Goal: Information Seeking & Learning: Learn about a topic

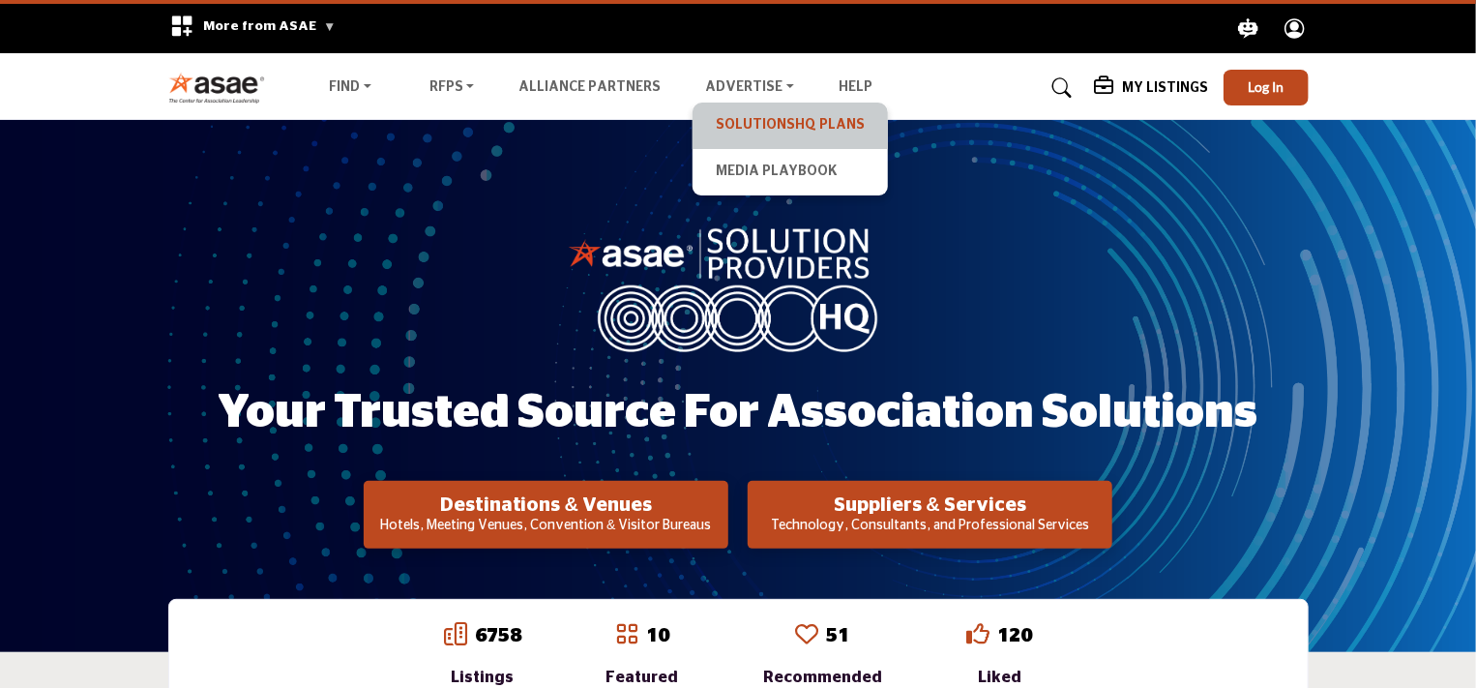
click at [723, 121] on link "SolutionsHQ Plans" at bounding box center [790, 125] width 176 height 27
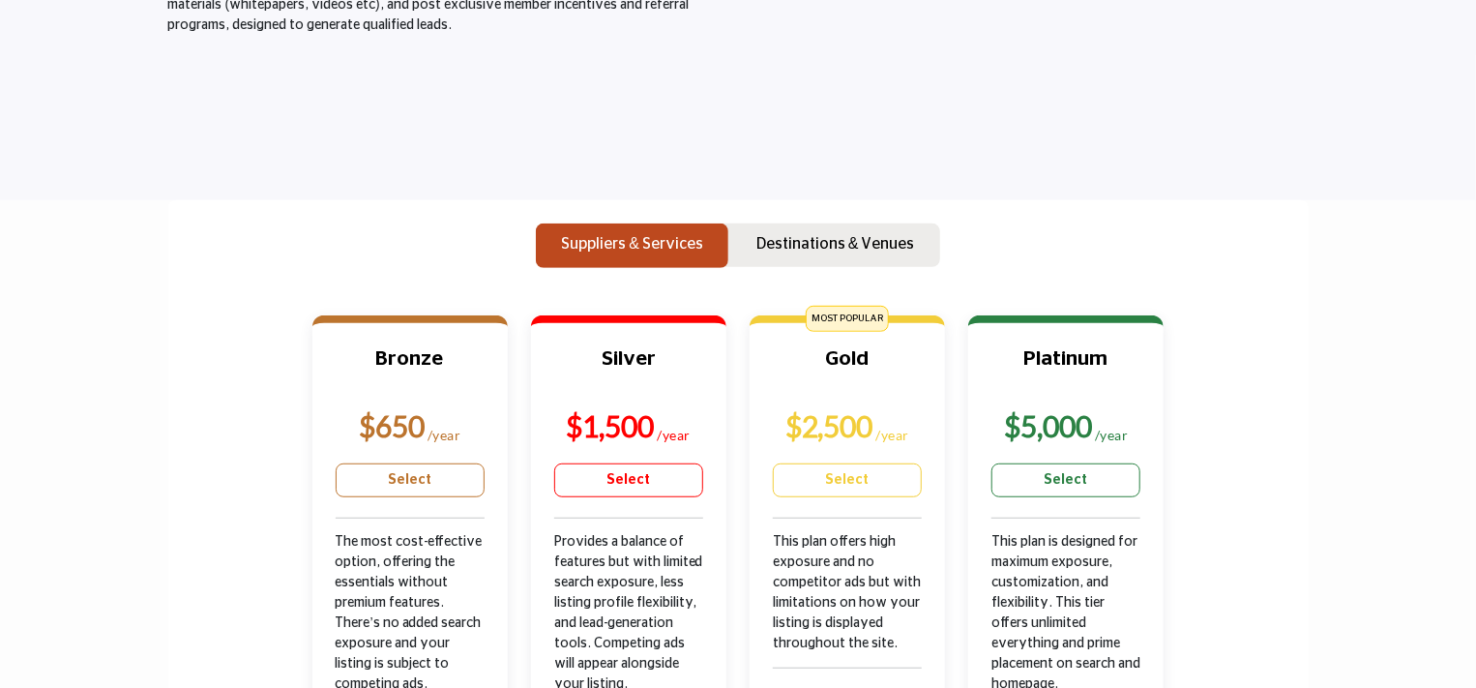
scroll to position [484, 0]
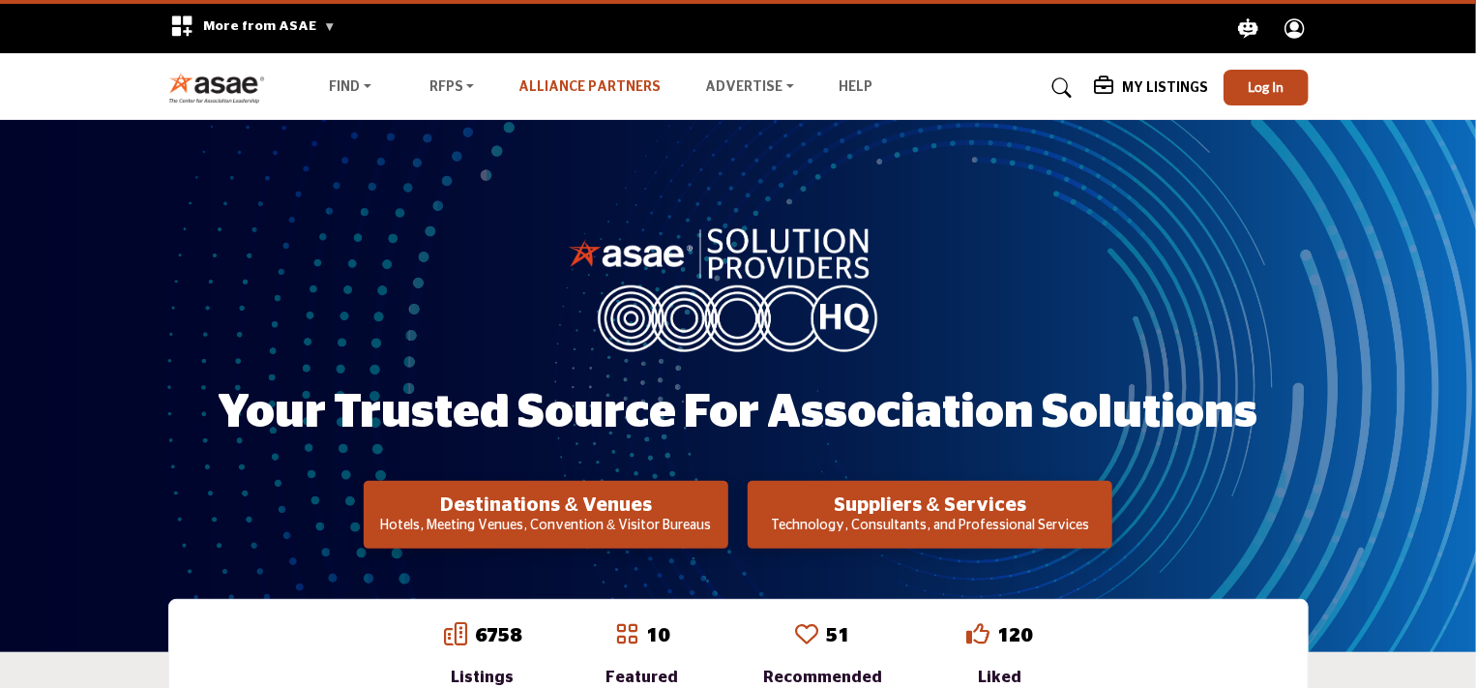
click at [575, 84] on link "Alliance Partners" at bounding box center [589, 87] width 142 height 14
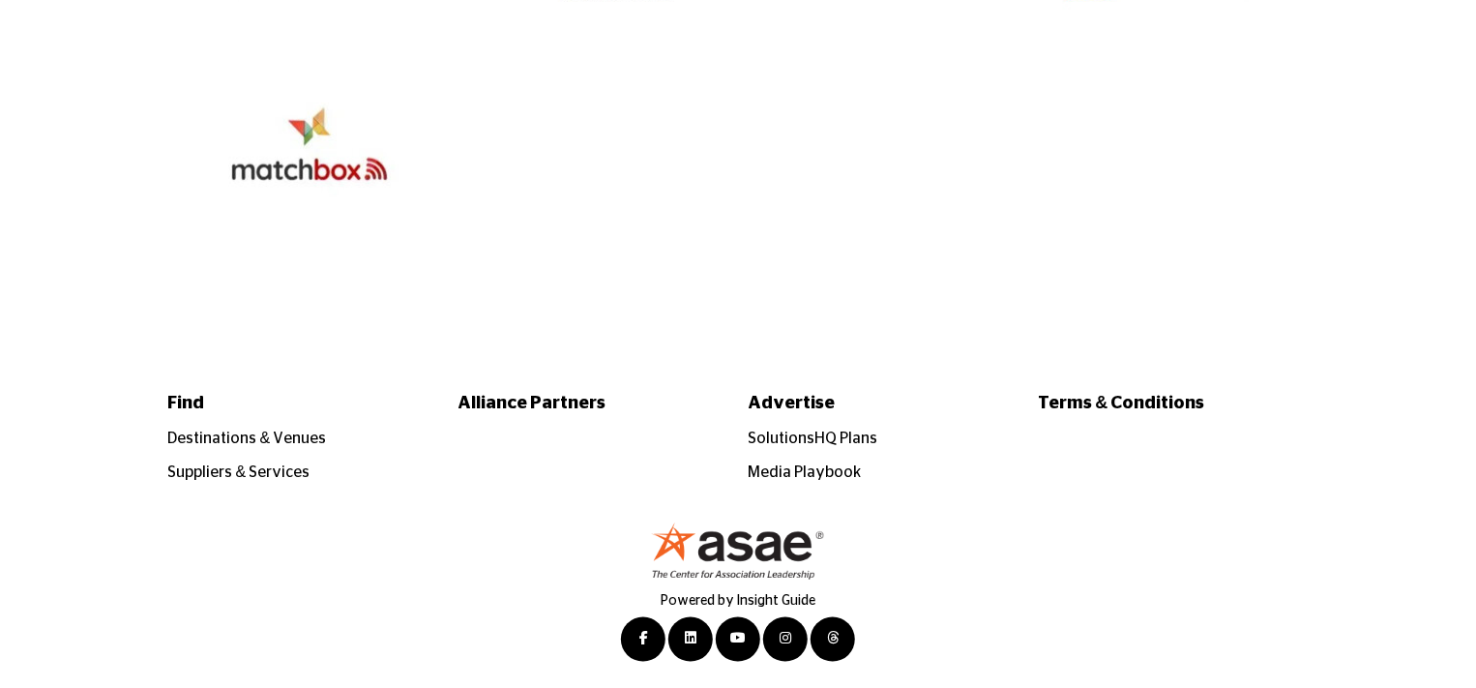
scroll to position [4178, 0]
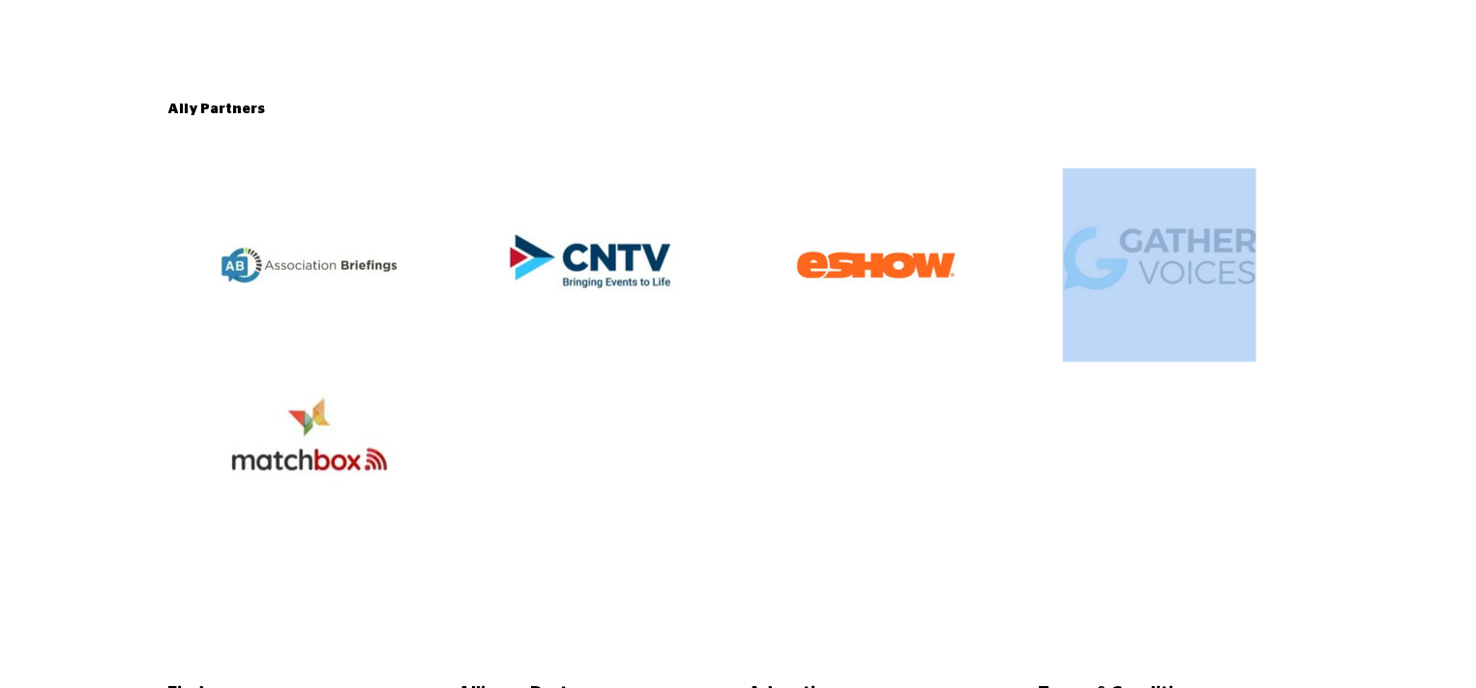
drag, startPoint x: 1476, startPoint y: 578, endPoint x: 1479, endPoint y: 221, distance: 356.9
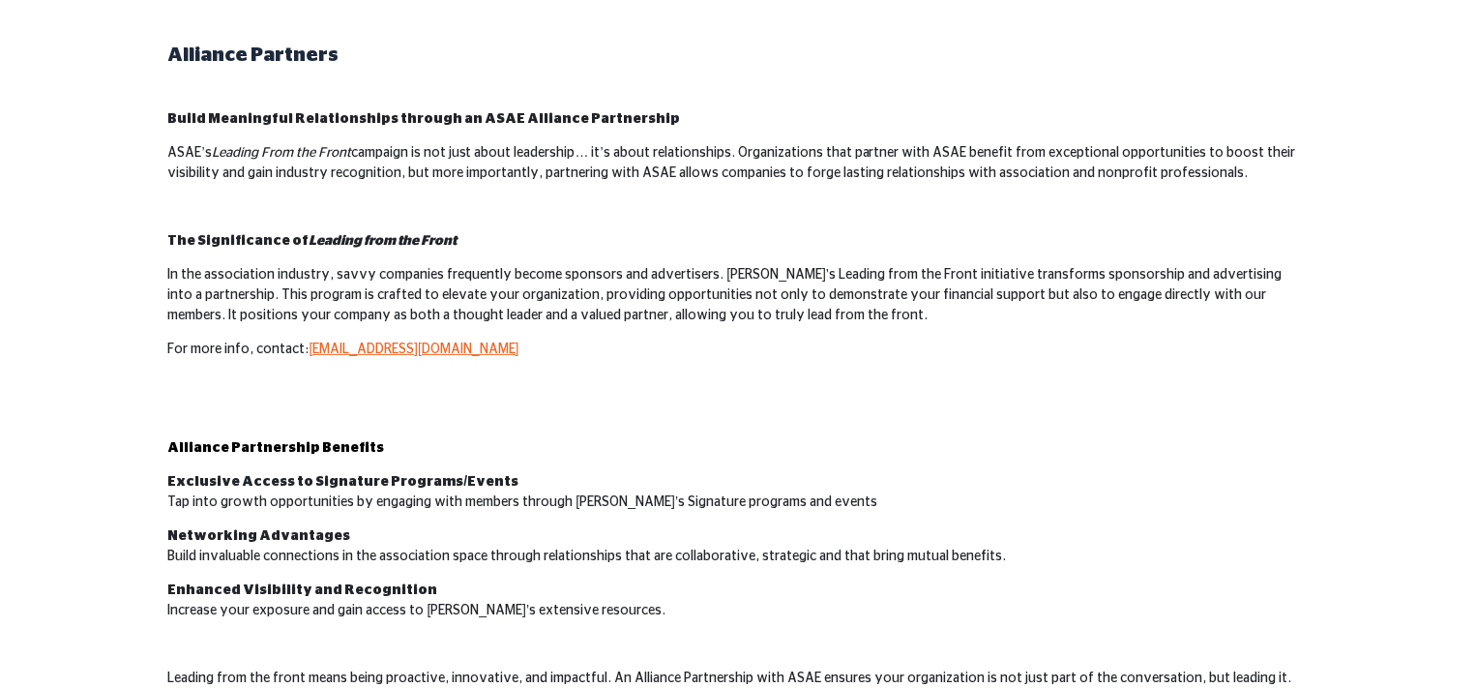
scroll to position [139, 0]
